Goal: Transaction & Acquisition: Purchase product/service

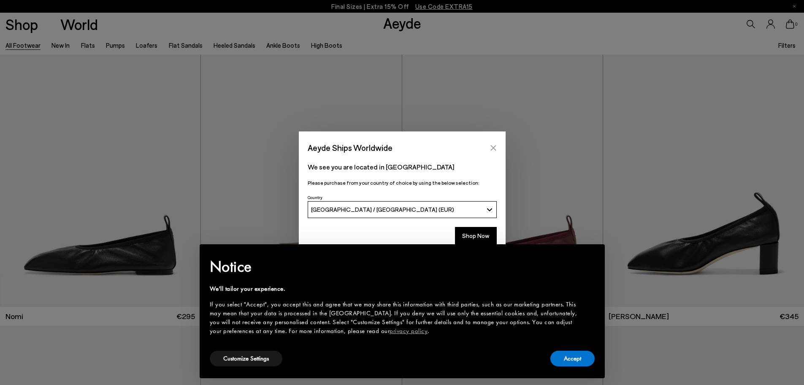
click at [490, 146] on icon "Close" at bounding box center [493, 147] width 7 height 7
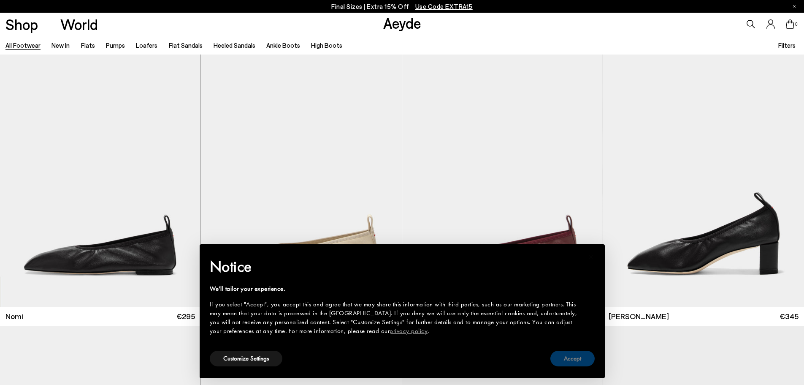
click at [585, 361] on button "Accept" at bounding box center [572, 358] width 44 height 16
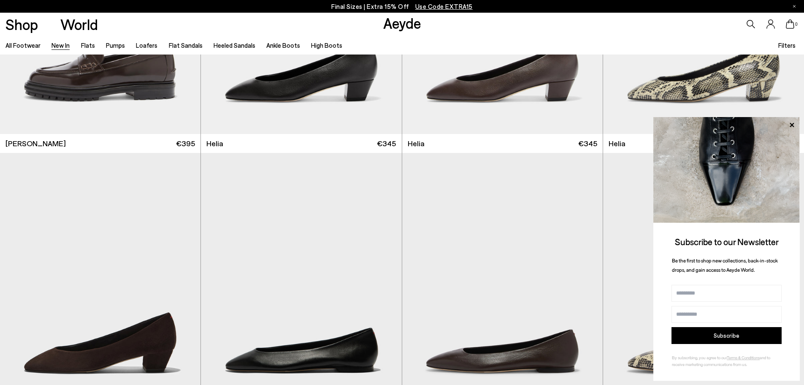
scroll to position [1013, 0]
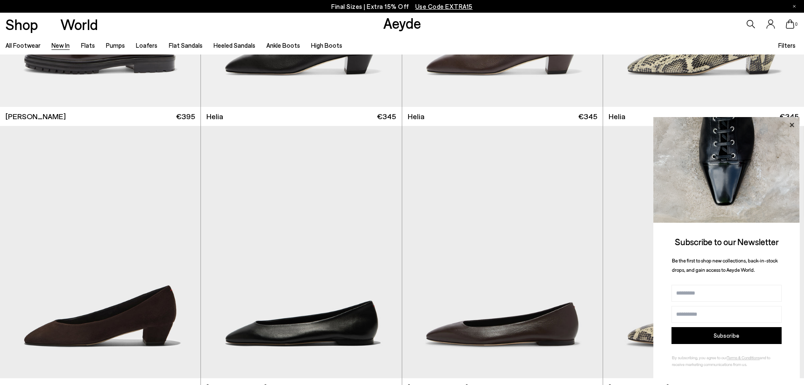
click at [789, 123] on icon at bounding box center [791, 124] width 11 height 11
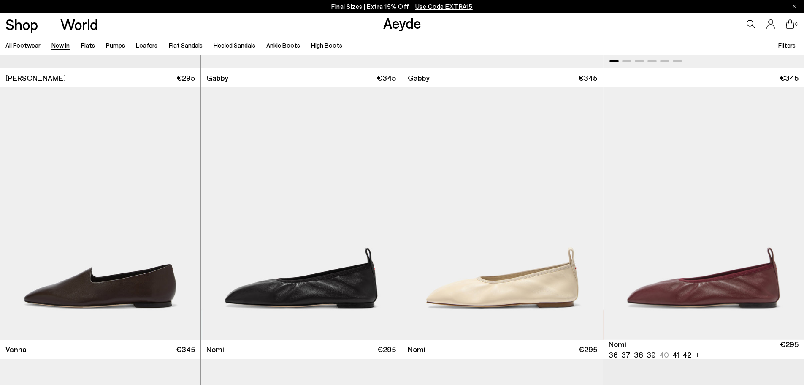
scroll to position [1604, 0]
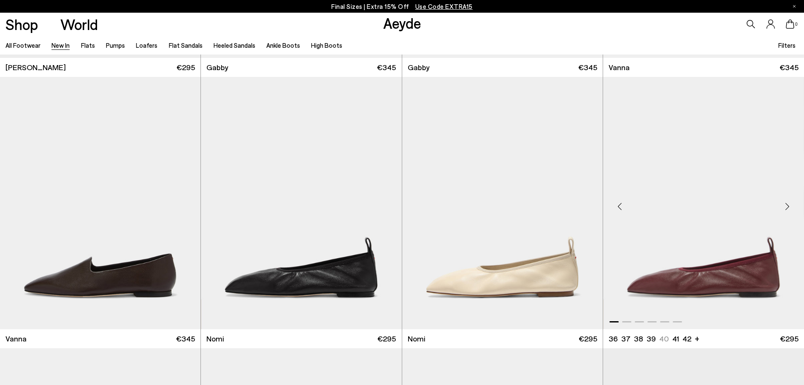
click at [784, 206] on div "Next slide" at bounding box center [787, 206] width 25 height 25
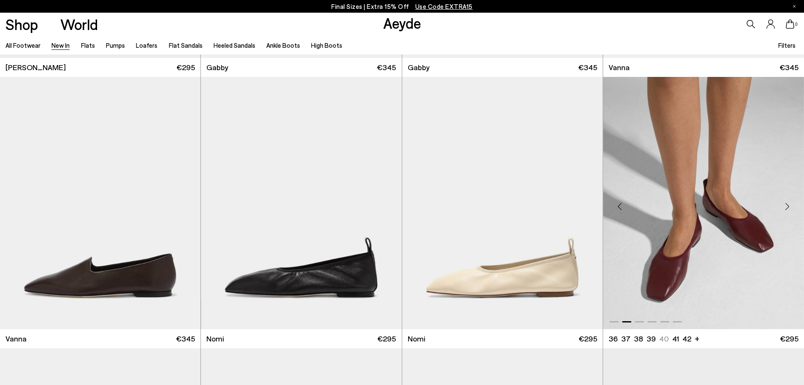
click at [784, 206] on div "Next slide" at bounding box center [787, 206] width 25 height 25
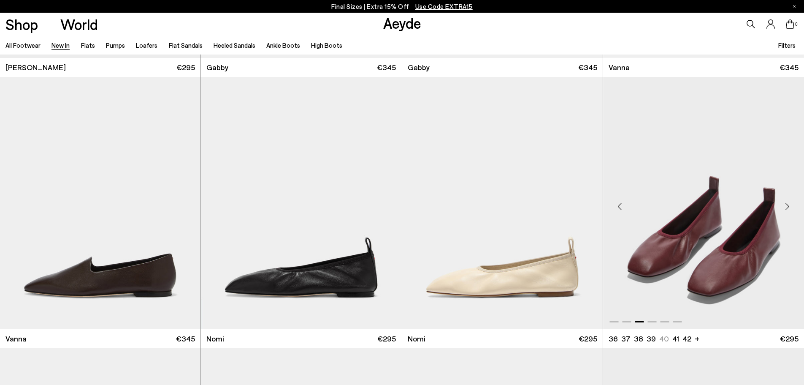
click at [784, 206] on div "Next slide" at bounding box center [787, 206] width 25 height 25
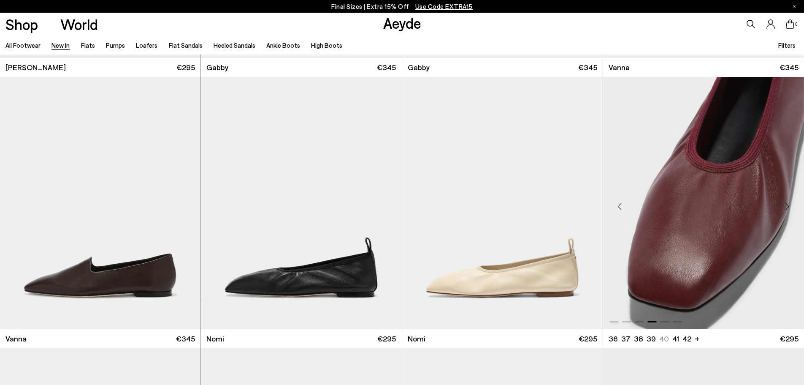
click at [784, 206] on div "Next slide" at bounding box center [787, 206] width 25 height 25
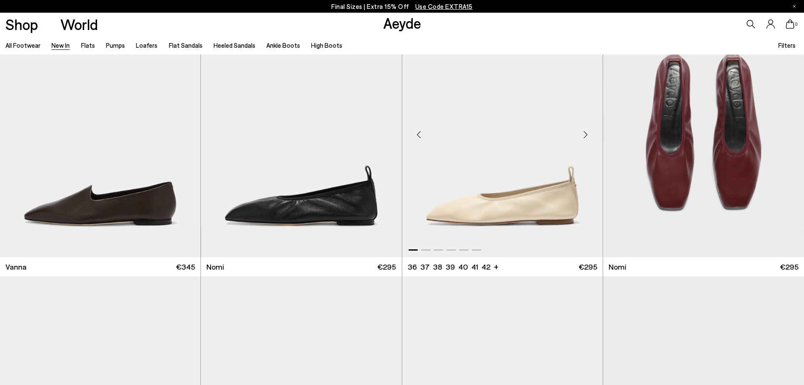
scroll to position [1688, 0]
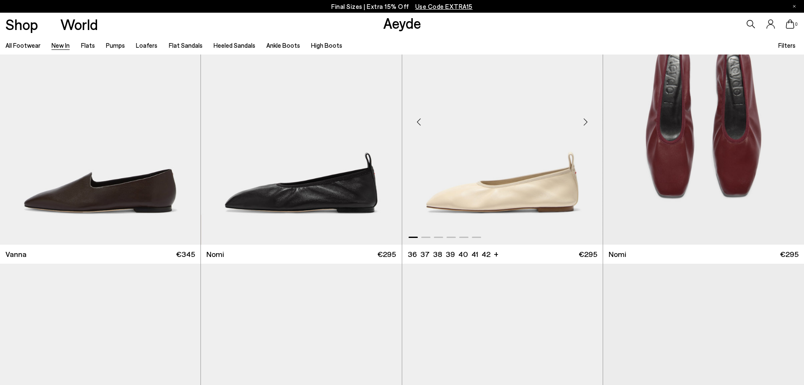
click at [587, 122] on div "Next slide" at bounding box center [585, 121] width 25 height 25
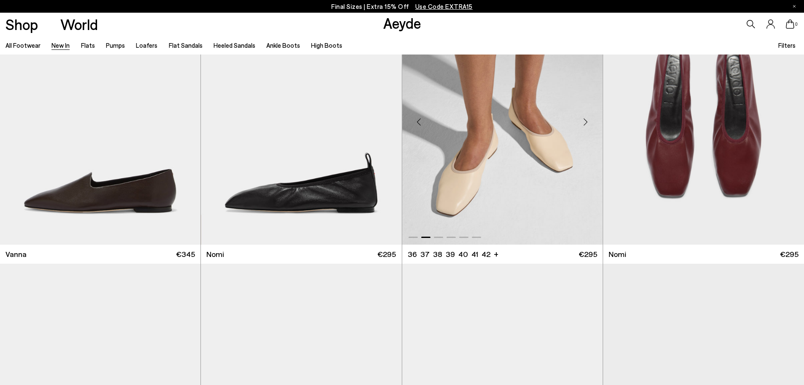
click at [587, 122] on div "Next slide" at bounding box center [585, 121] width 25 height 25
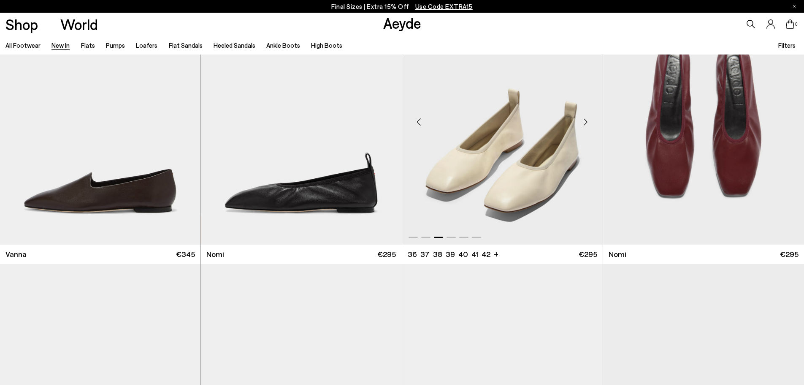
click at [587, 122] on div "Next slide" at bounding box center [585, 121] width 25 height 25
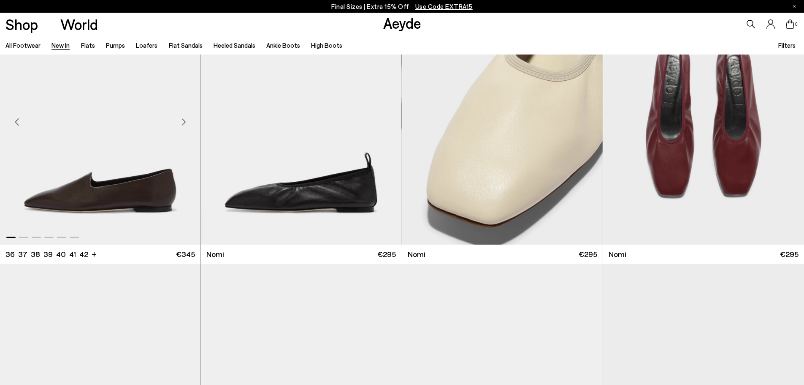
click at [186, 126] on div "Next slide" at bounding box center [183, 121] width 25 height 25
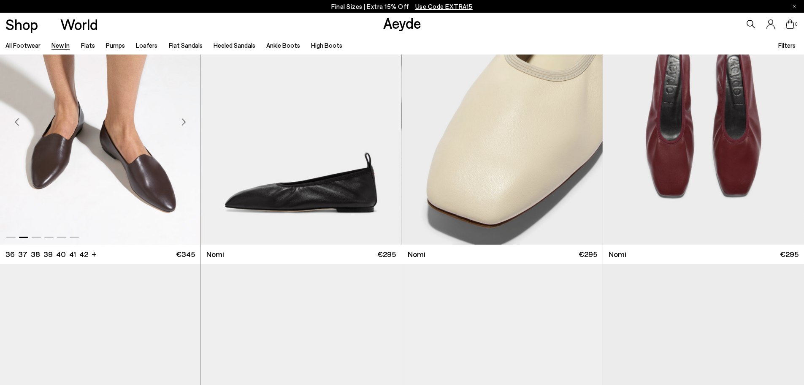
click at [186, 126] on div "Next slide" at bounding box center [183, 121] width 25 height 25
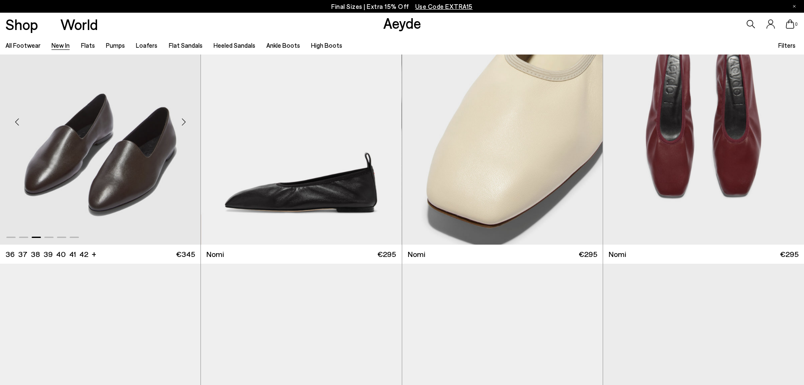
click at [186, 126] on div "Next slide" at bounding box center [183, 121] width 25 height 25
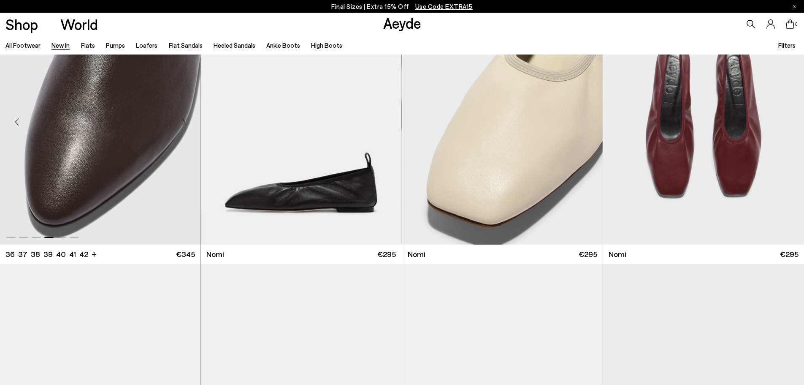
click at [186, 126] on div "Next slide" at bounding box center [183, 121] width 25 height 25
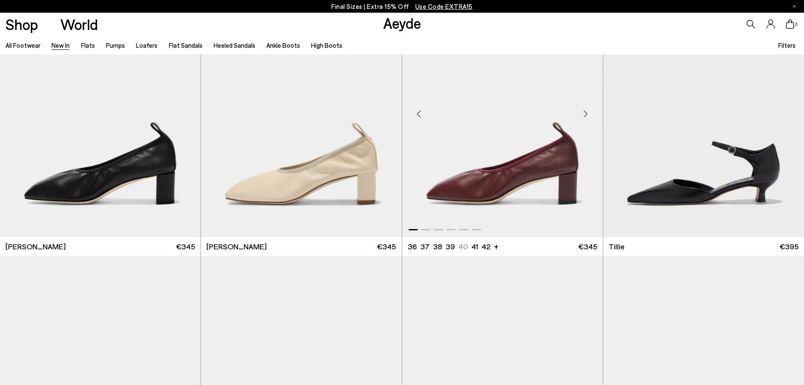
scroll to position [1984, 0]
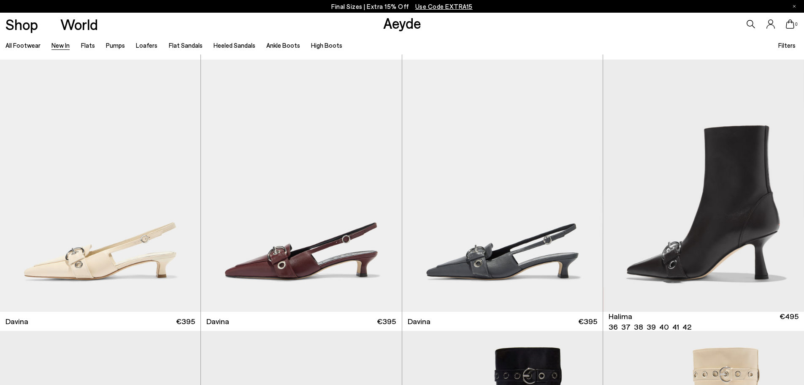
scroll to position [3250, 0]
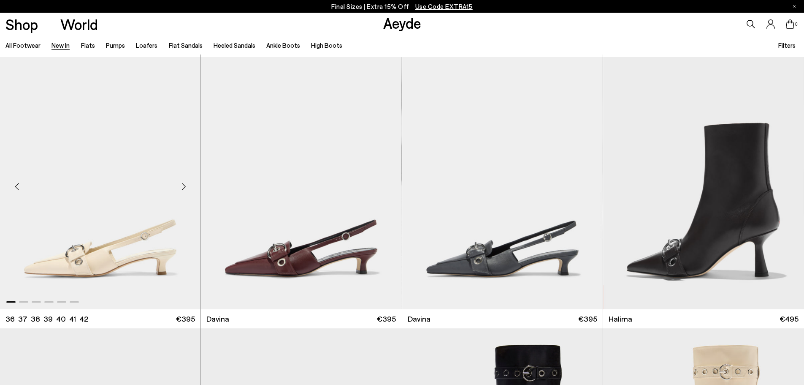
click at [184, 184] on div "Next slide" at bounding box center [183, 186] width 25 height 25
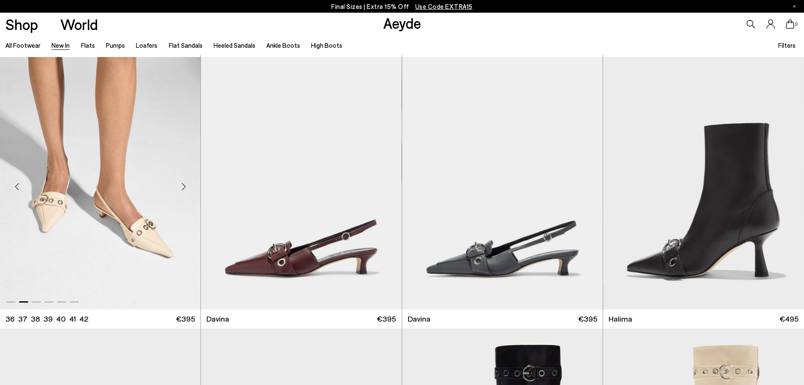
click at [184, 184] on div "Next slide" at bounding box center [183, 186] width 25 height 25
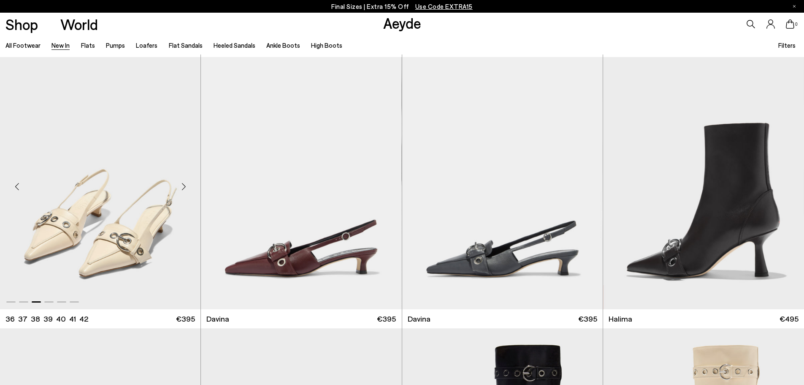
click at [184, 184] on div "Next slide" at bounding box center [183, 186] width 25 height 25
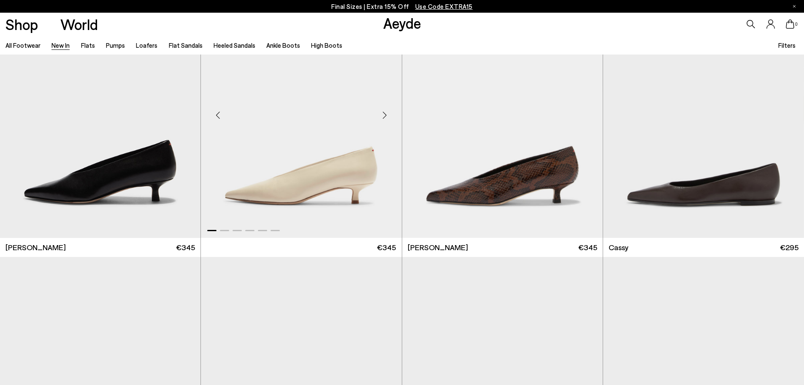
scroll to position [4052, 0]
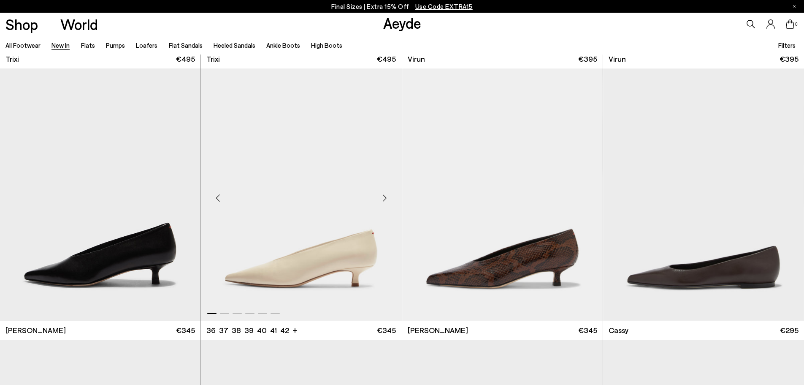
click at [384, 196] on div "Next slide" at bounding box center [384, 197] width 25 height 25
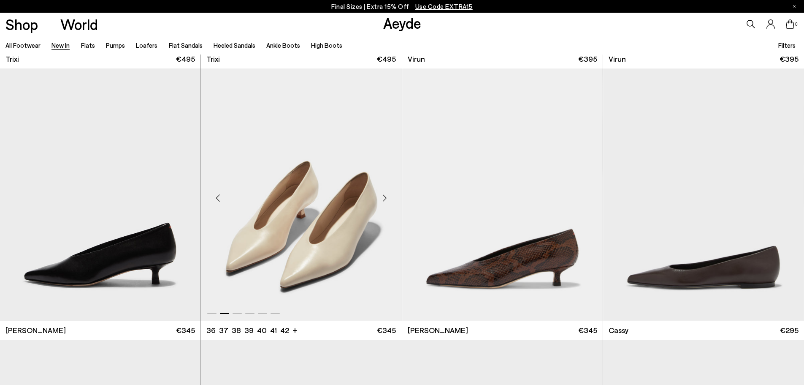
click at [384, 196] on div "Next slide" at bounding box center [384, 197] width 25 height 25
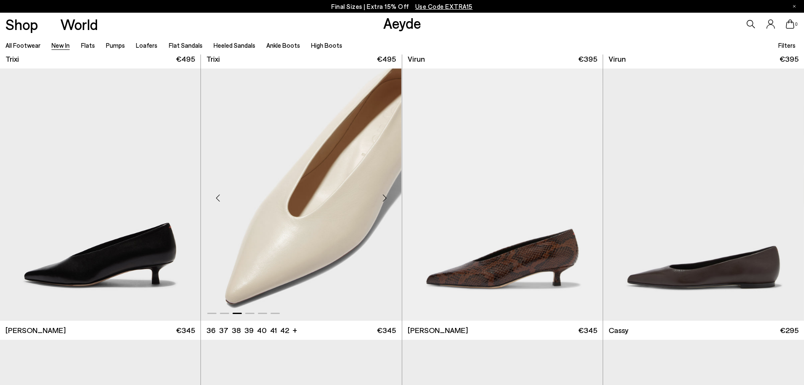
click at [384, 196] on div "Next slide" at bounding box center [384, 197] width 25 height 25
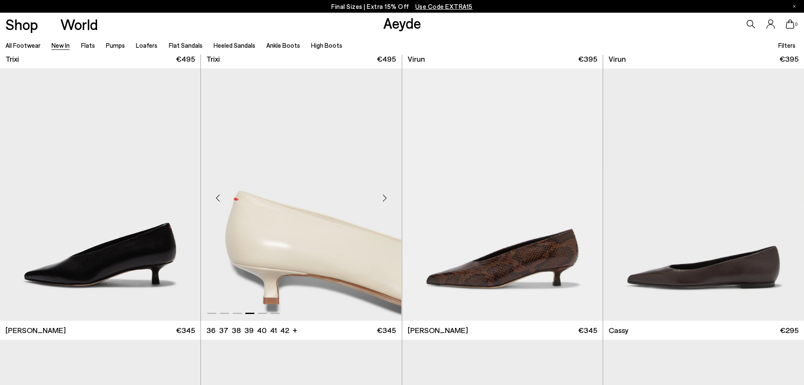
click at [384, 196] on div "Next slide" at bounding box center [384, 197] width 25 height 25
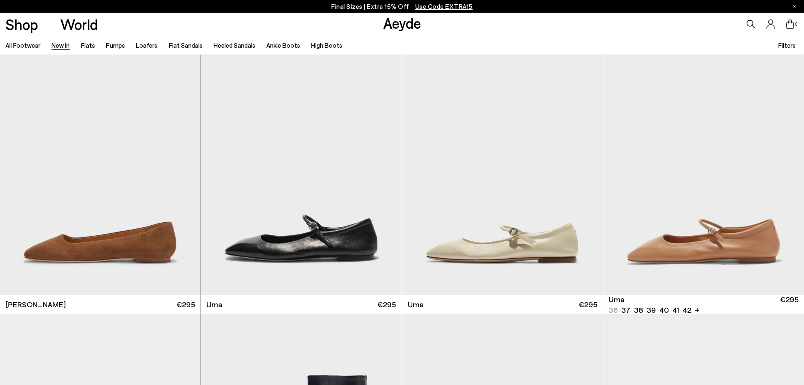
scroll to position [4896, 0]
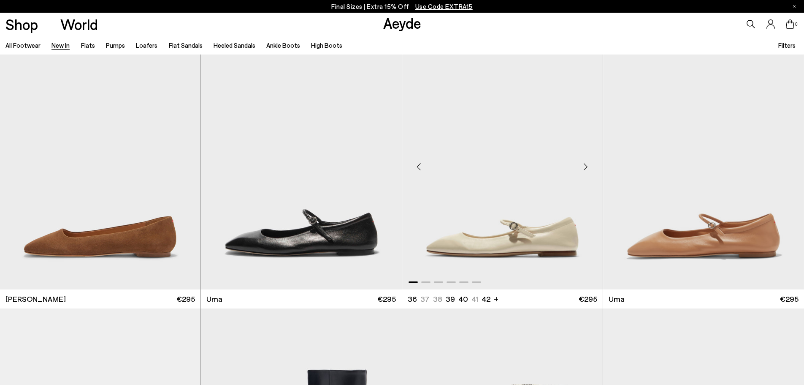
click at [586, 168] on div "Next slide" at bounding box center [585, 166] width 25 height 25
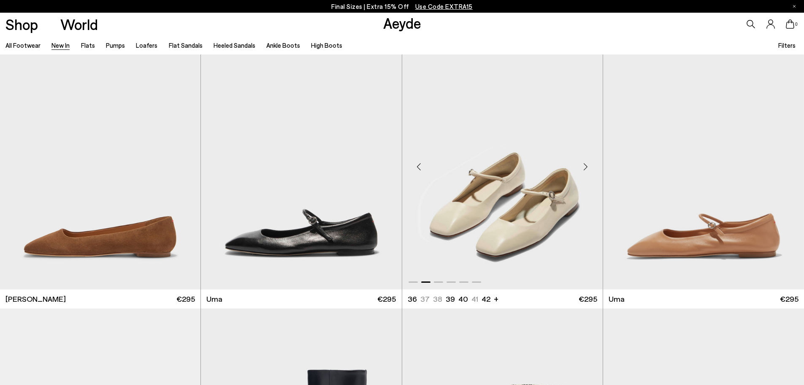
click at [586, 168] on div "Next slide" at bounding box center [585, 166] width 25 height 25
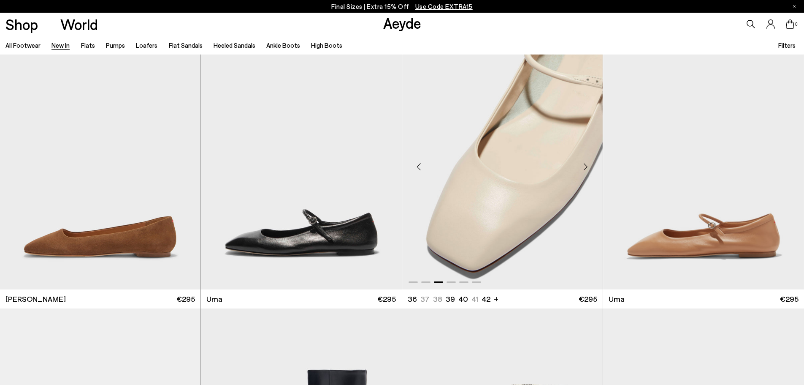
click at [586, 168] on div "Next slide" at bounding box center [585, 166] width 25 height 25
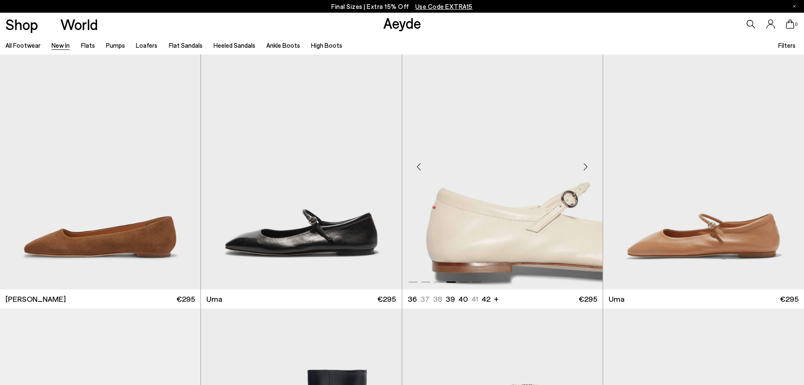
click at [586, 168] on div "Next slide" at bounding box center [585, 166] width 25 height 25
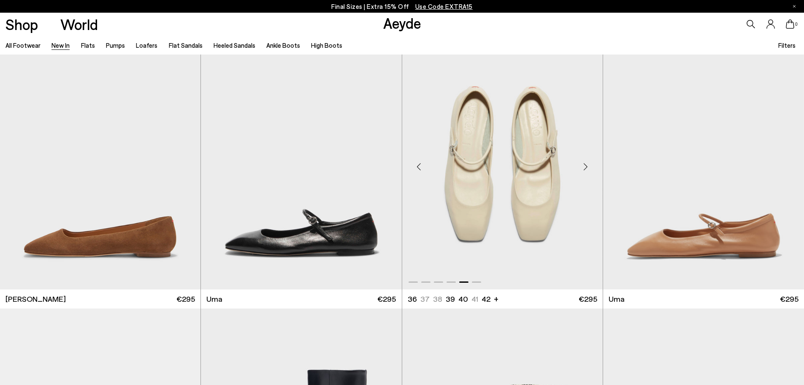
click at [586, 168] on div "Next slide" at bounding box center [585, 166] width 25 height 25
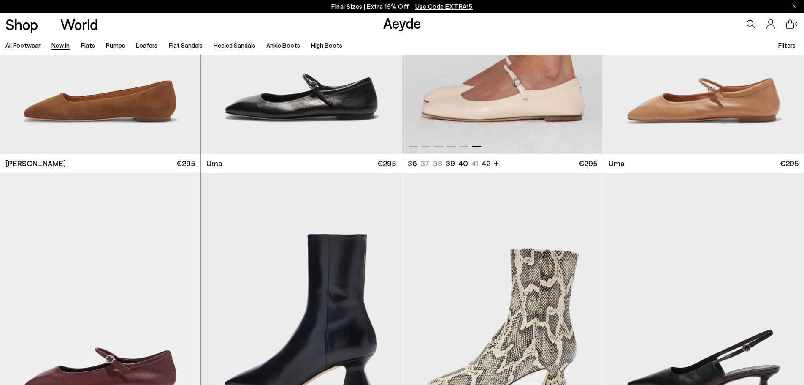
scroll to position [5107, 0]
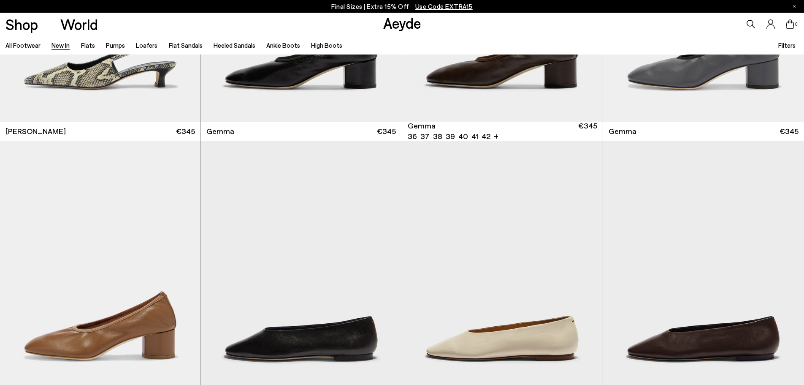
scroll to position [5698, 0]
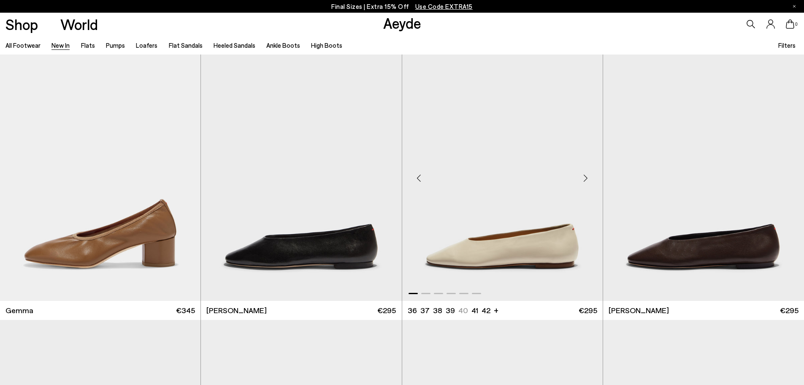
click at [583, 183] on div "Next slide" at bounding box center [585, 177] width 25 height 25
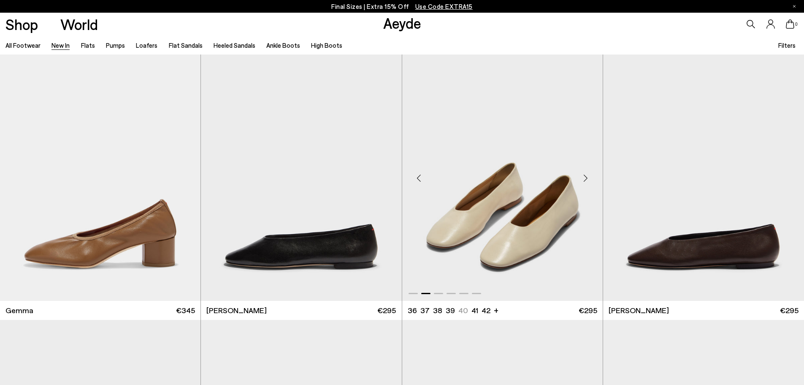
click at [583, 183] on div "Next slide" at bounding box center [585, 177] width 25 height 25
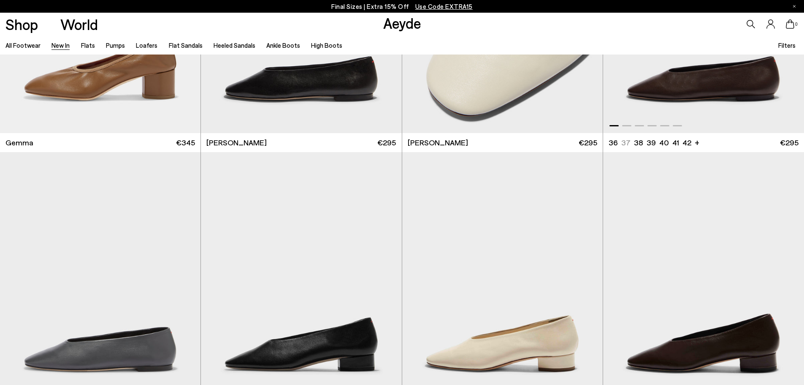
scroll to position [5867, 0]
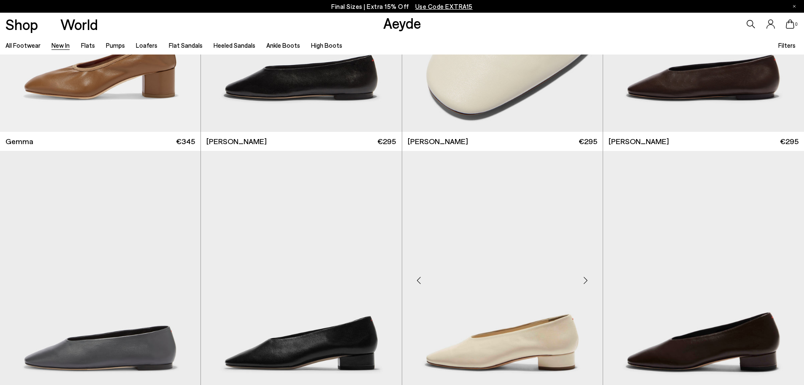
click at [582, 277] on div "Next slide" at bounding box center [585, 279] width 25 height 25
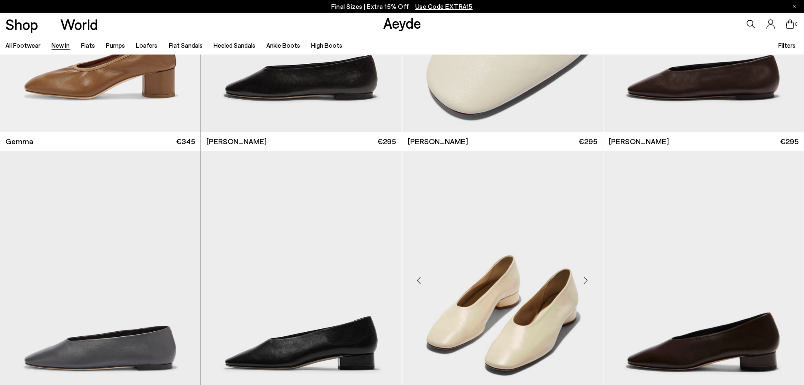
click at [582, 277] on div "Next slide" at bounding box center [585, 279] width 25 height 25
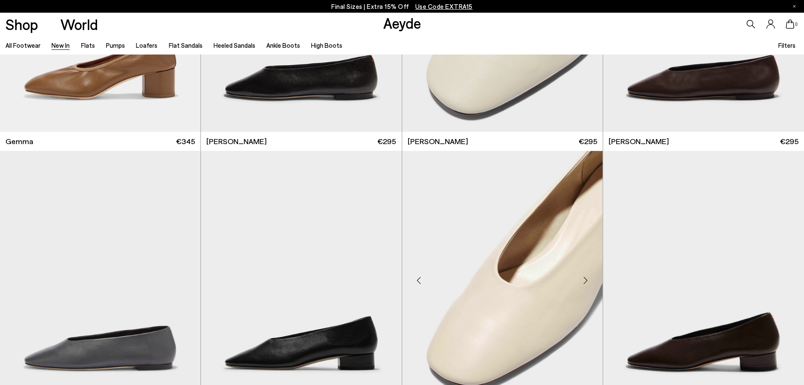
click at [582, 277] on div "Next slide" at bounding box center [585, 279] width 25 height 25
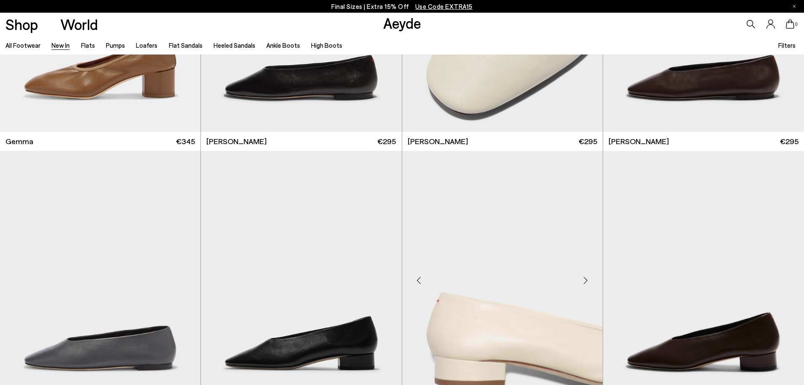
click at [582, 277] on div "Next slide" at bounding box center [585, 279] width 25 height 25
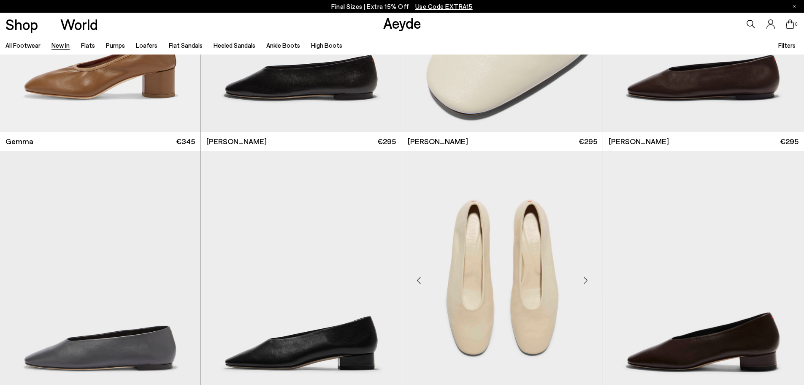
click at [582, 277] on div "Next slide" at bounding box center [585, 279] width 25 height 25
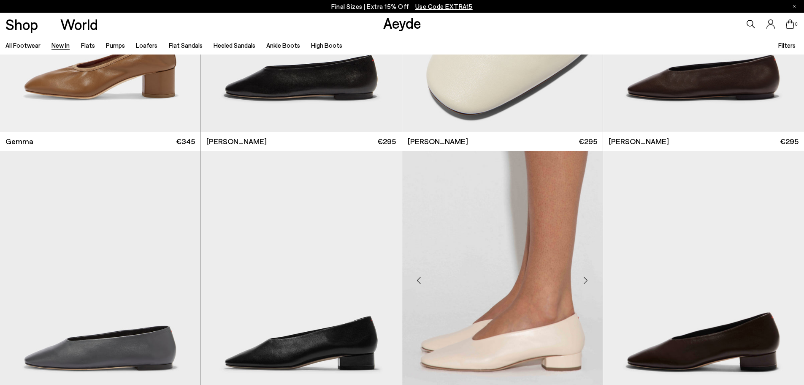
click at [582, 277] on div "Next slide" at bounding box center [585, 279] width 25 height 25
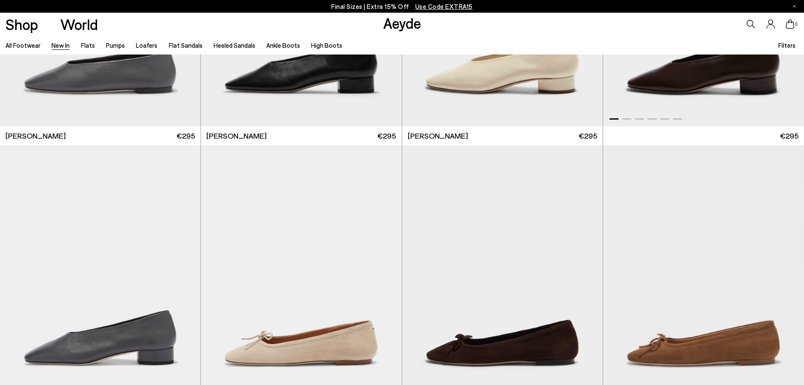
scroll to position [5951, 0]
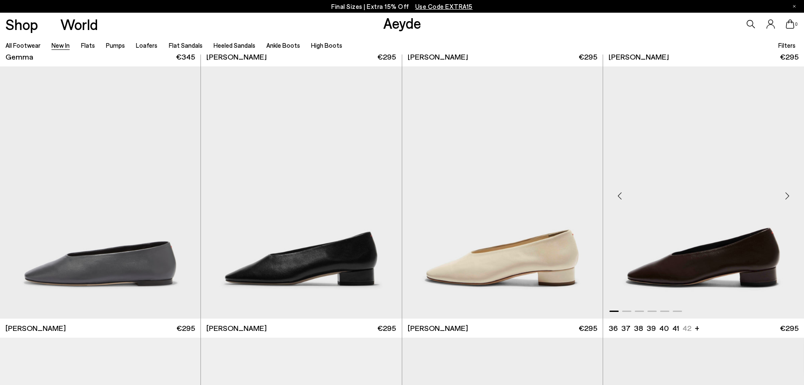
click at [789, 197] on div "Next slide" at bounding box center [787, 195] width 25 height 25
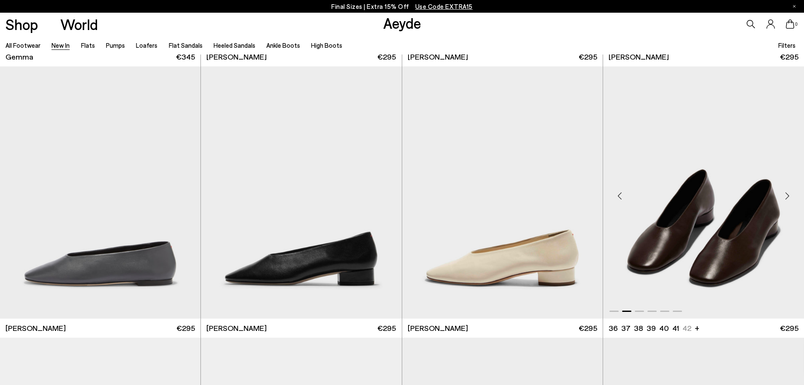
click at [789, 197] on div "Next slide" at bounding box center [787, 195] width 25 height 25
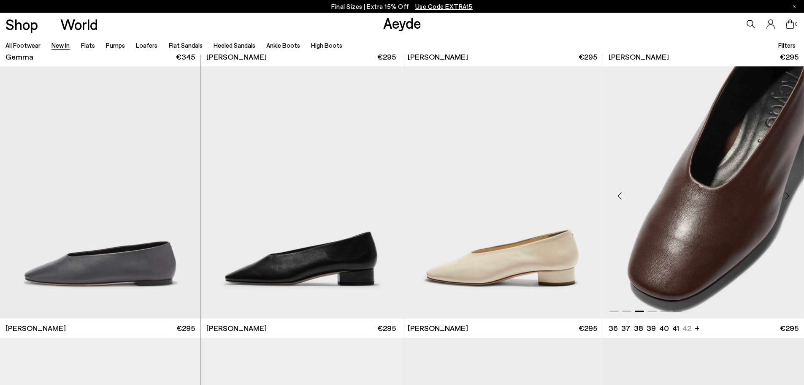
click at [789, 197] on div "Next slide" at bounding box center [787, 195] width 25 height 25
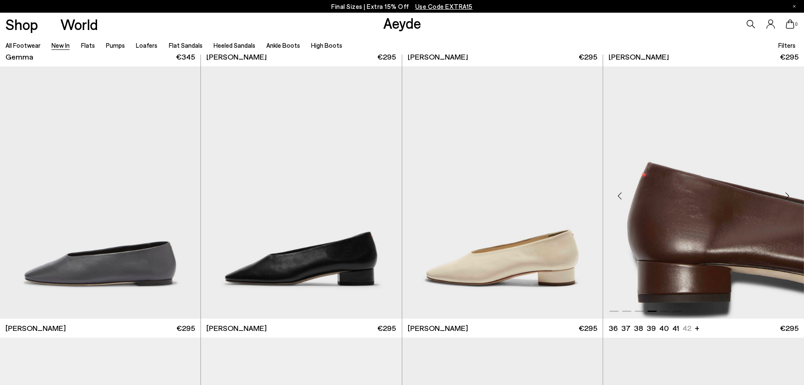
click at [789, 197] on div "Next slide" at bounding box center [787, 195] width 25 height 25
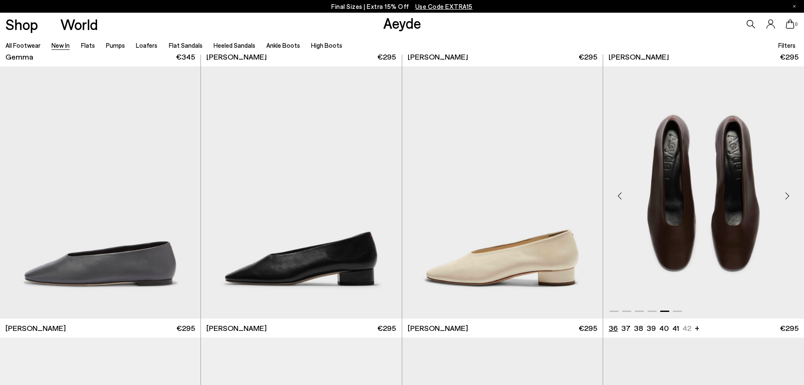
click at [612, 327] on li "36" at bounding box center [613, 327] width 9 height 11
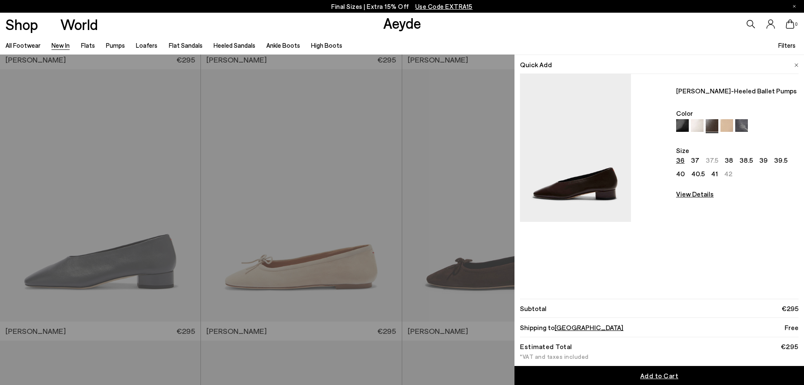
scroll to position [6289, 0]
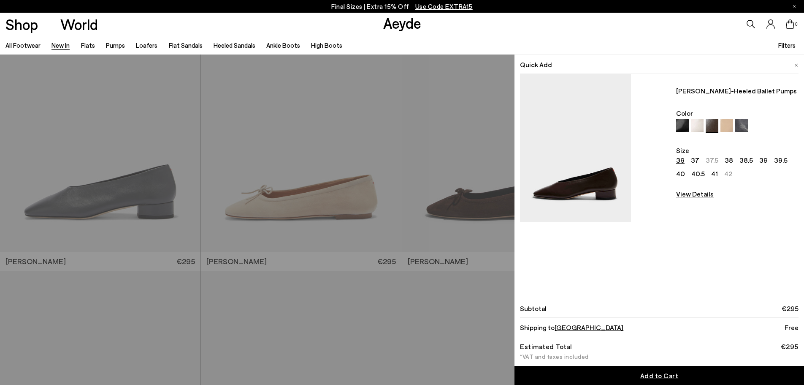
click at [657, 372] on span "Add to Cart" at bounding box center [659, 375] width 38 height 8
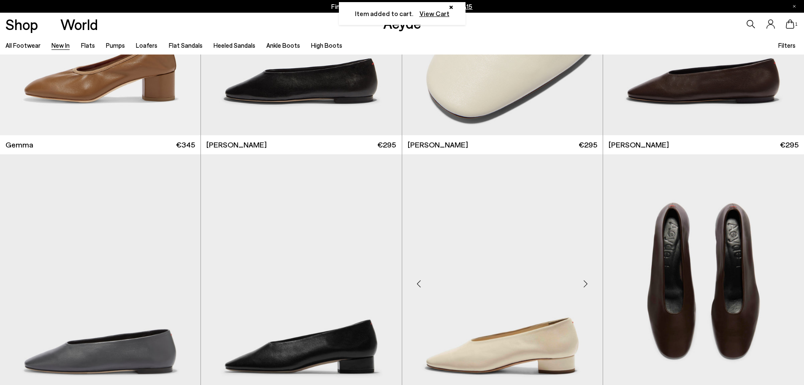
scroll to position [5698, 0]
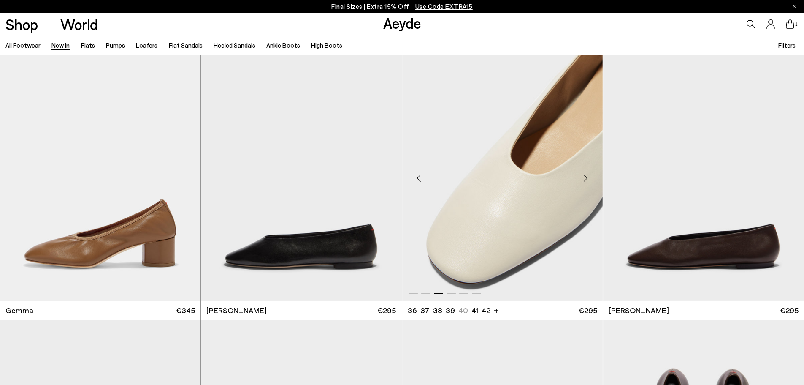
click at [588, 177] on div "Next slide" at bounding box center [585, 177] width 25 height 25
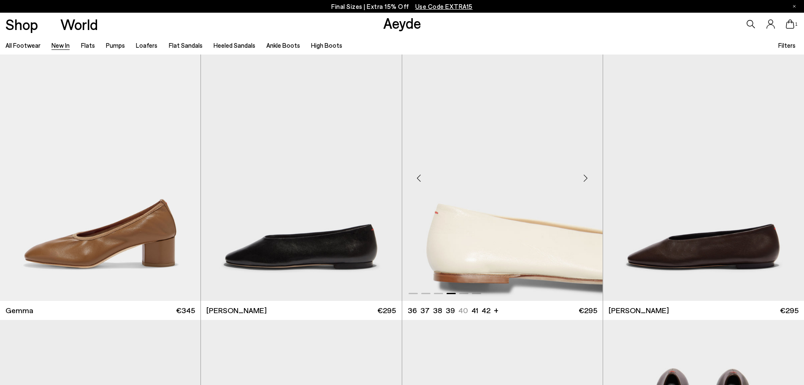
click at [587, 177] on div "Next slide" at bounding box center [585, 177] width 25 height 25
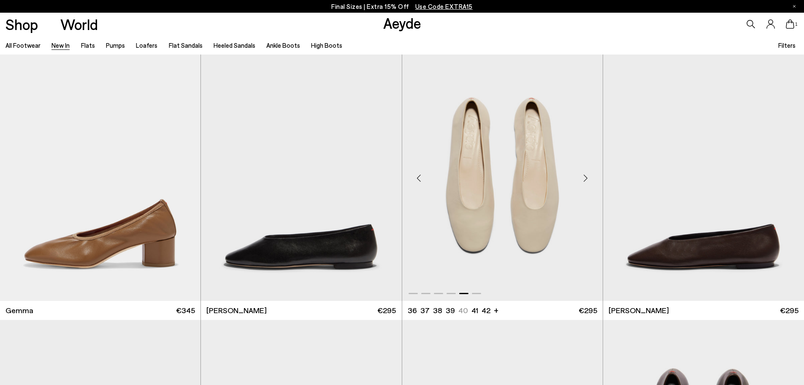
click at [587, 177] on div "Next slide" at bounding box center [585, 177] width 25 height 25
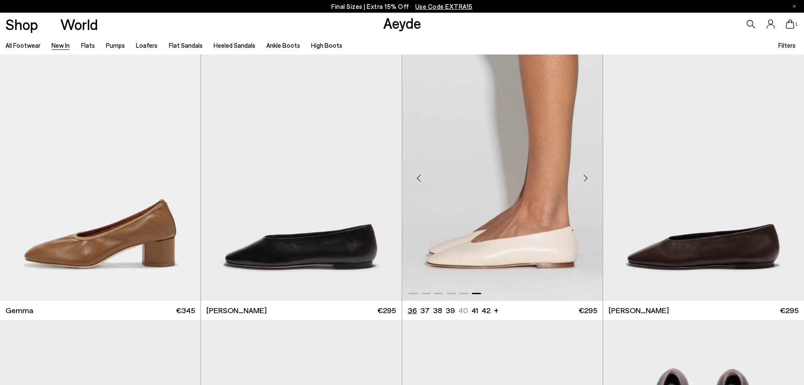
click at [413, 309] on li "36" at bounding box center [412, 310] width 9 height 11
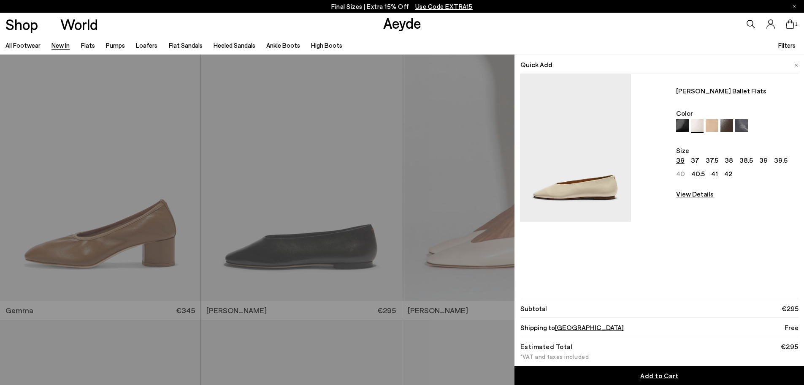
click at [664, 371] on span "Add to Cart" at bounding box center [659, 375] width 38 height 8
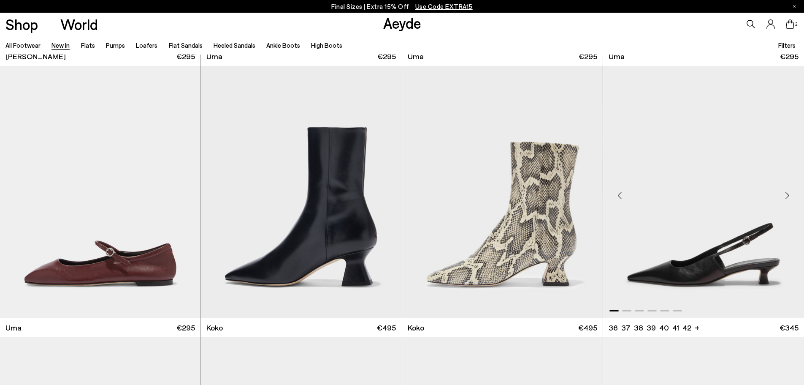
scroll to position [4938, 0]
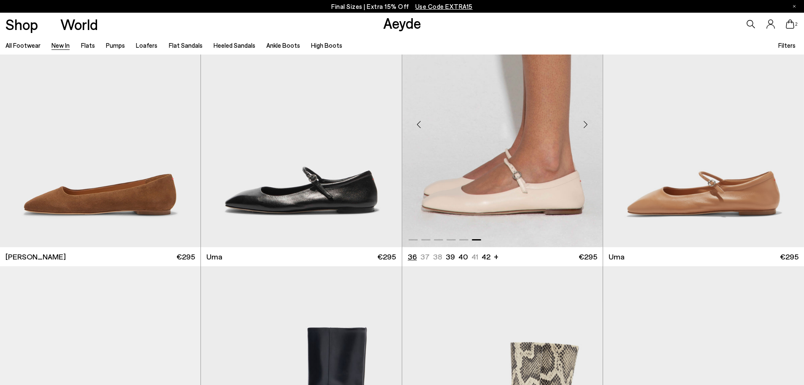
click at [409, 255] on li "36" at bounding box center [412, 256] width 9 height 11
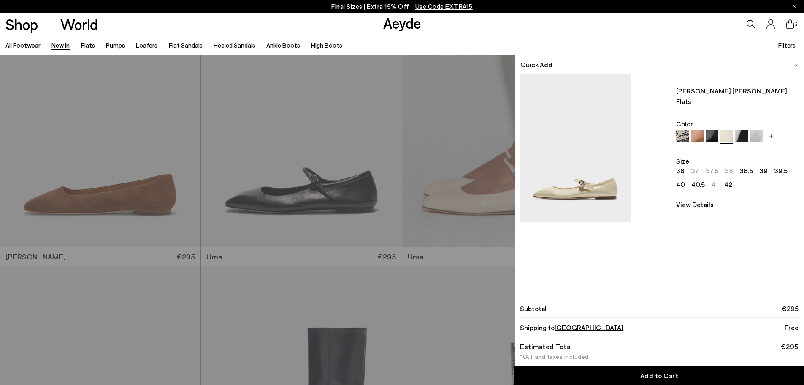
click at [661, 371] on span "Add to Cart" at bounding box center [659, 375] width 38 height 8
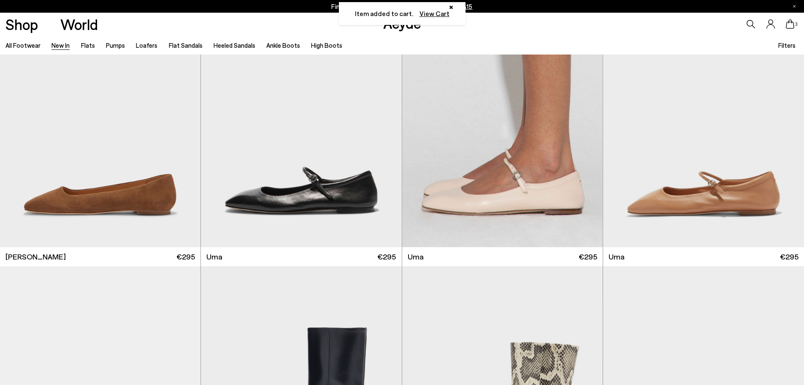
click at [792, 23] on icon at bounding box center [790, 23] width 8 height 9
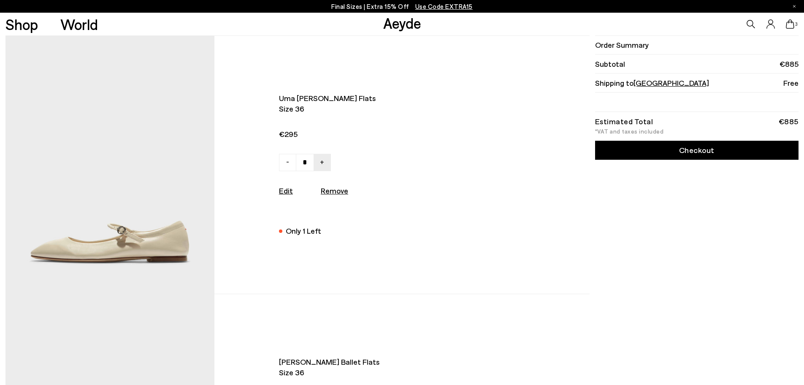
click at [335, 192] on u "Remove" at bounding box center [334, 190] width 27 height 9
type input "*"
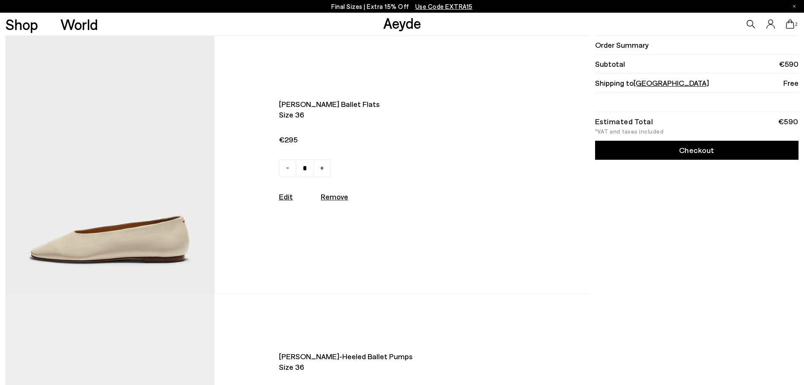
click at [459, 225] on div "[PERSON_NAME] ballet flats Size 36 €295 - + No More Available Edit Remove" at bounding box center [360, 165] width 292 height 132
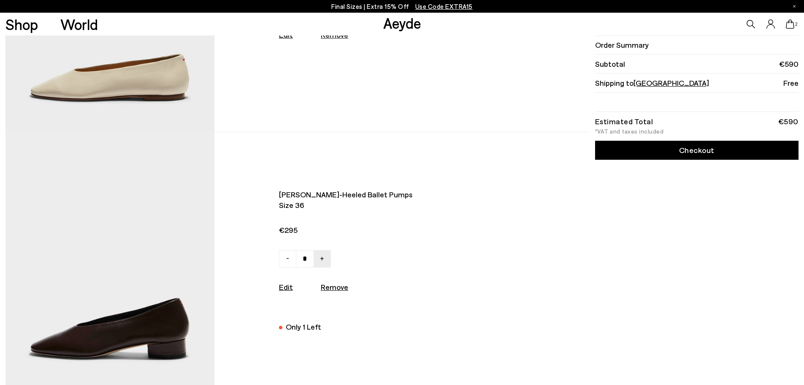
scroll to position [169, 0]
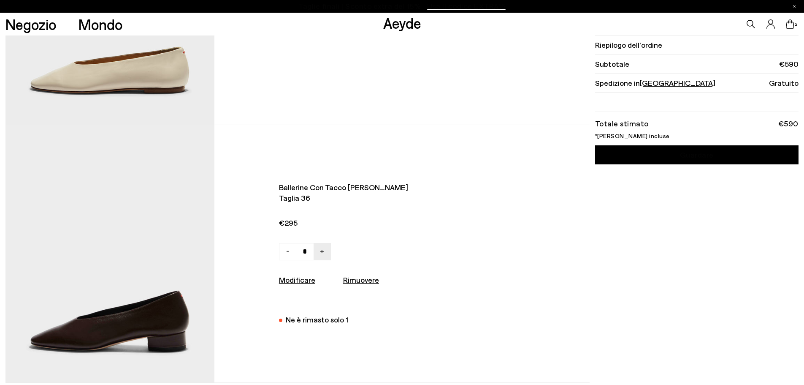
click at [538, 277] on div "Ballerine con tacco basso Delia Taglia 36 €295 - + Non più disponibile" at bounding box center [297, 254] width 584 height 258
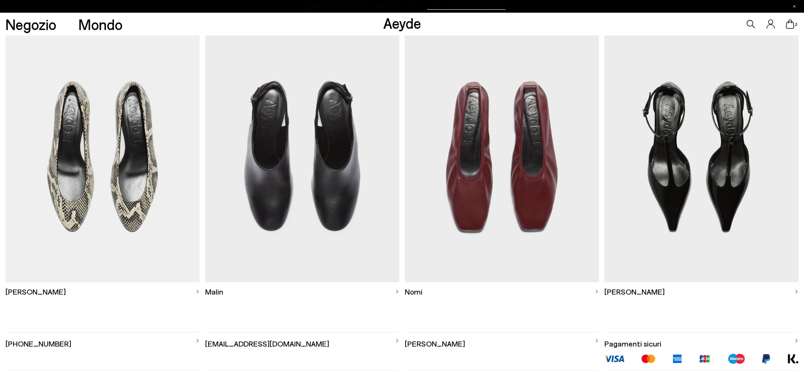
scroll to position [591, 0]
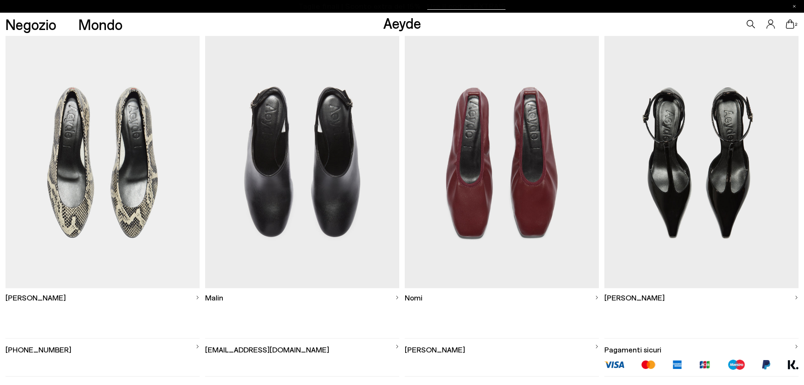
click at [535, 176] on img at bounding box center [502, 162] width 194 height 252
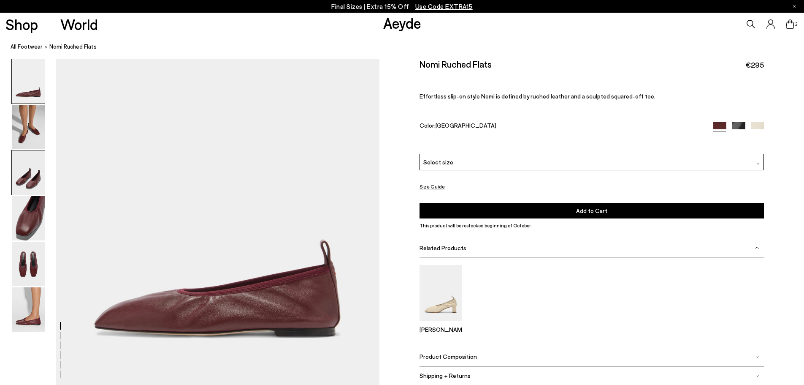
click at [24, 168] on img at bounding box center [28, 172] width 33 height 44
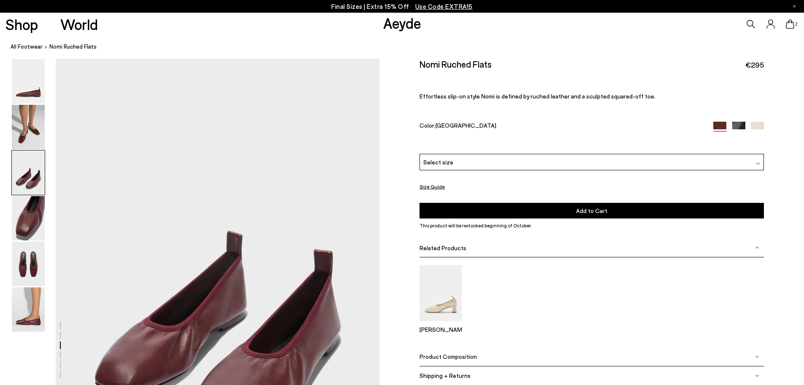
scroll to position [761, 0]
click at [24, 214] on img at bounding box center [28, 218] width 33 height 44
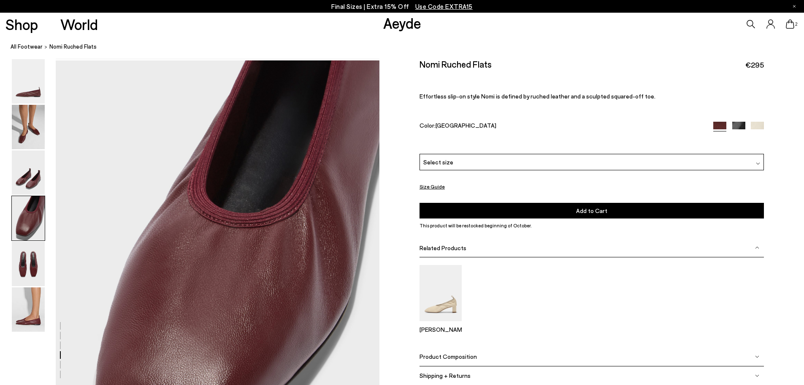
scroll to position [1193, 0]
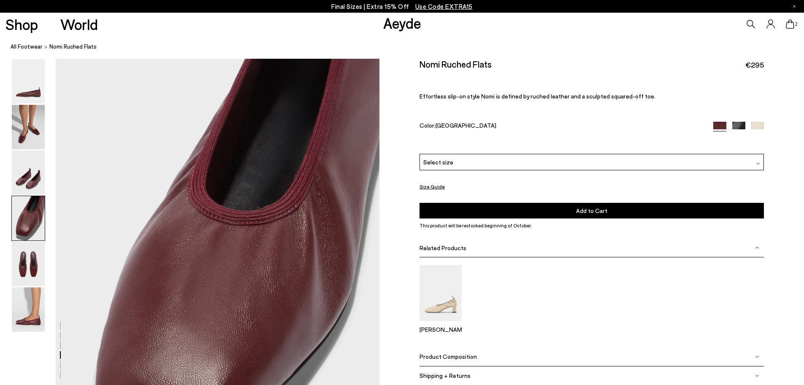
click at [758, 162] on img at bounding box center [758, 163] width 4 height 4
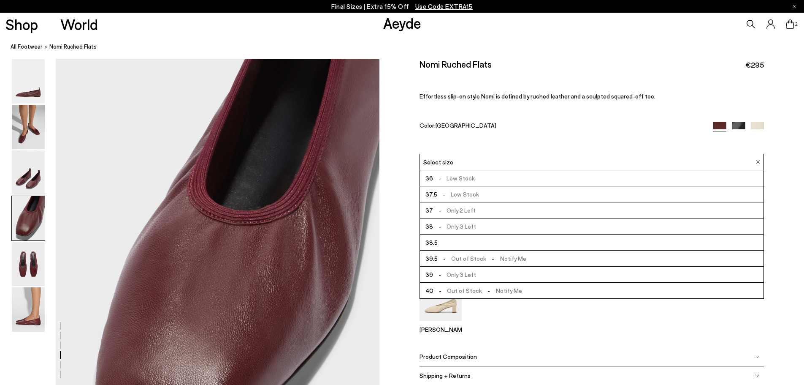
click at [495, 177] on li "36 - Low Stock" at bounding box center [592, 178] width 344 height 16
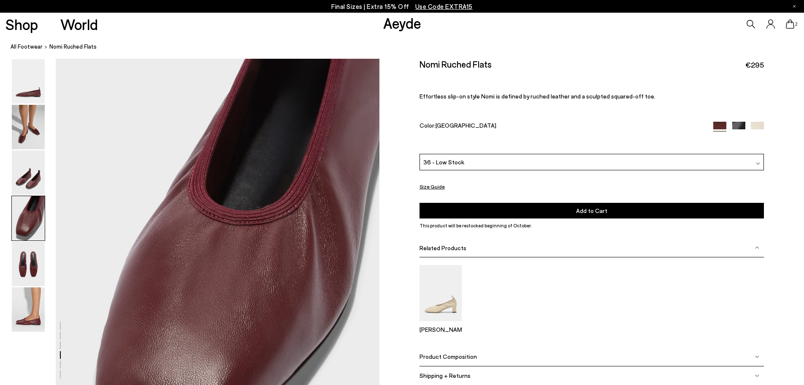
click at [590, 204] on button "Add to Cart Select a Size First" at bounding box center [592, 211] width 344 height 16
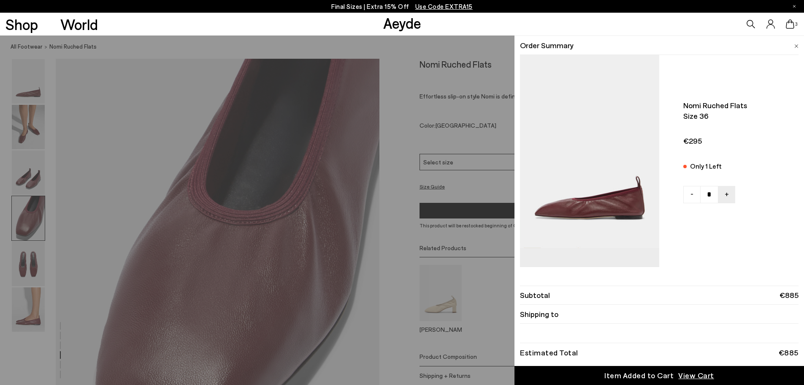
click at [789, 22] on icon at bounding box center [790, 23] width 8 height 9
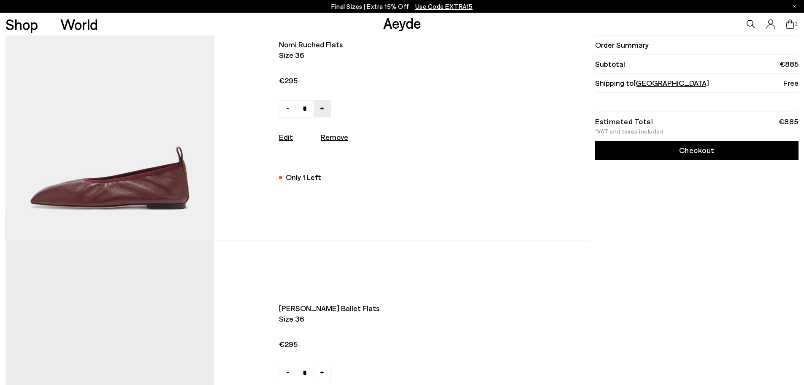
scroll to position [42, 0]
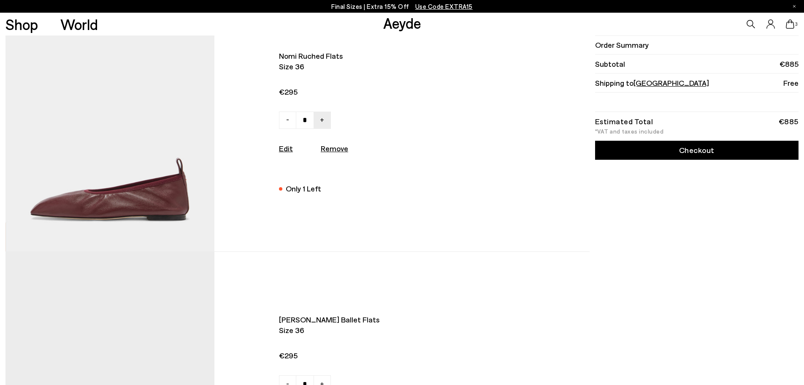
click at [702, 150] on link "Checkout" at bounding box center [696, 150] width 203 height 19
